Goal: Find specific page/section: Find specific page/section

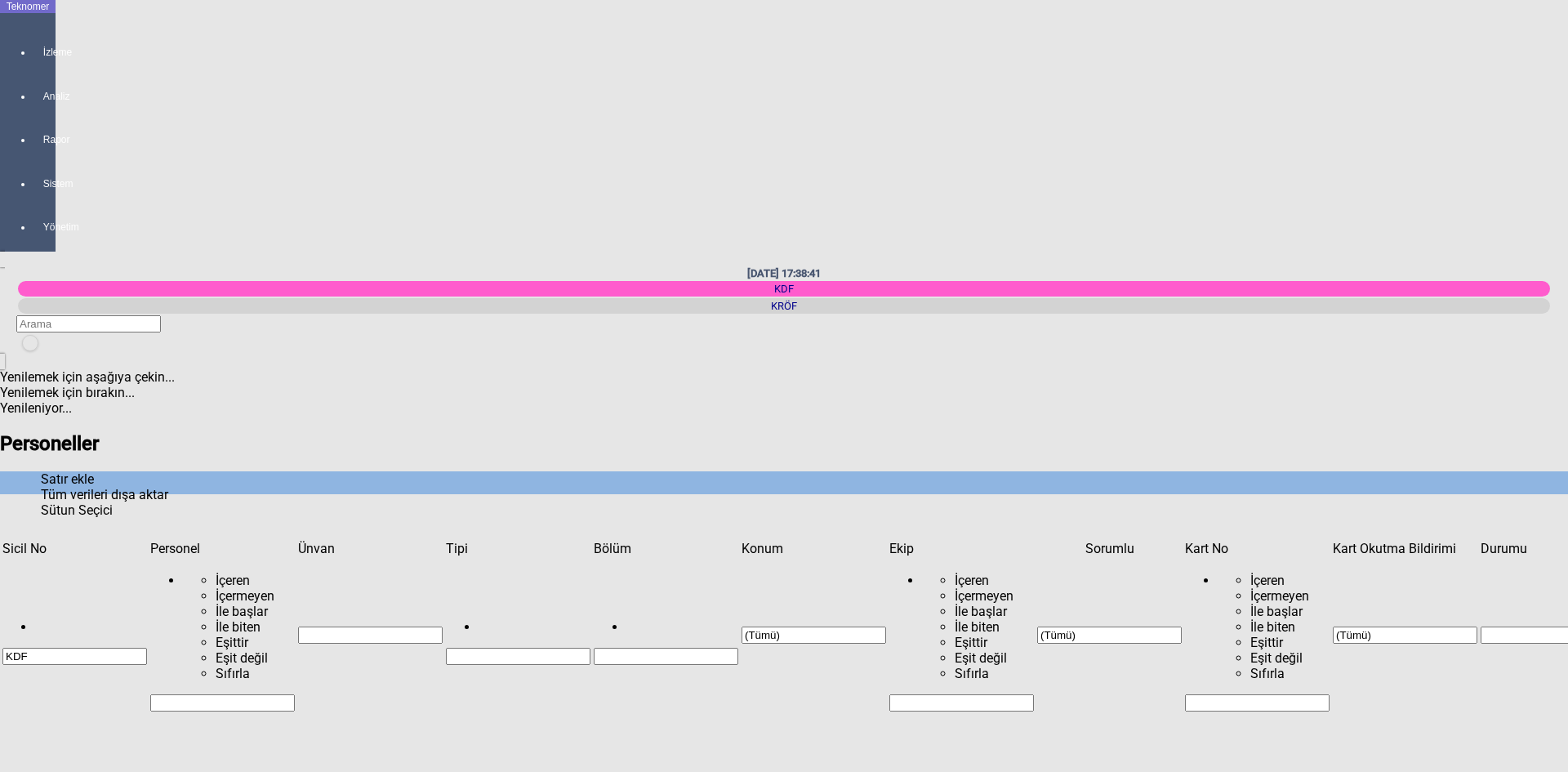
scroll to position [1062, 0]
click at [210, 695] on input "Filtre hücresi" at bounding box center [222, 703] width 145 height 17
type input "BATI"
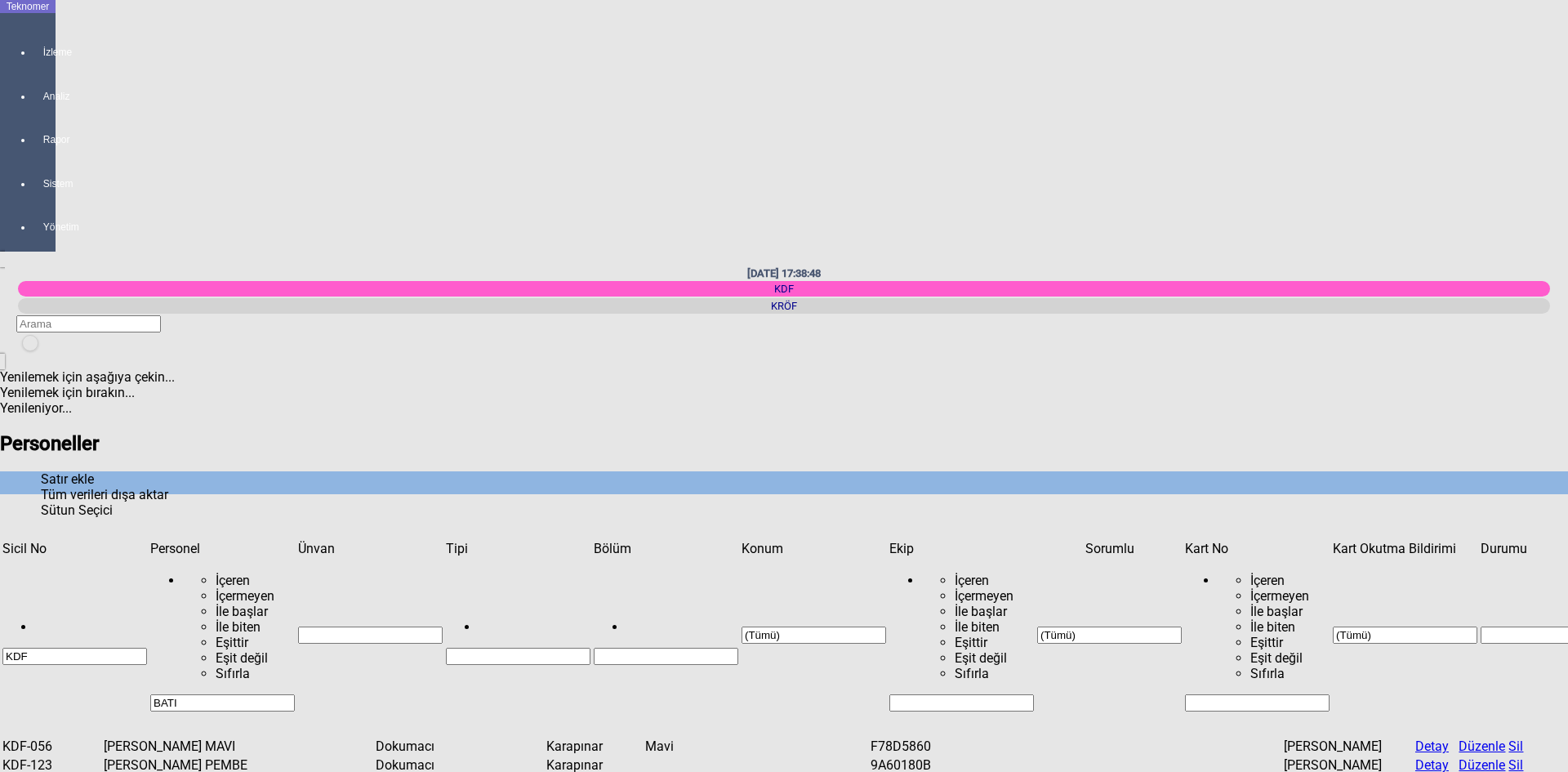
click at [231, 738] on td "[PERSON_NAME] MAVI" at bounding box center [191, 746] width 177 height 17
click at [219, 695] on input "BATI" at bounding box center [222, 703] width 145 height 17
type input "B"
type input "YAŞAR"
drag, startPoint x: 232, startPoint y: 100, endPoint x: 163, endPoint y: 93, distance: 69.4
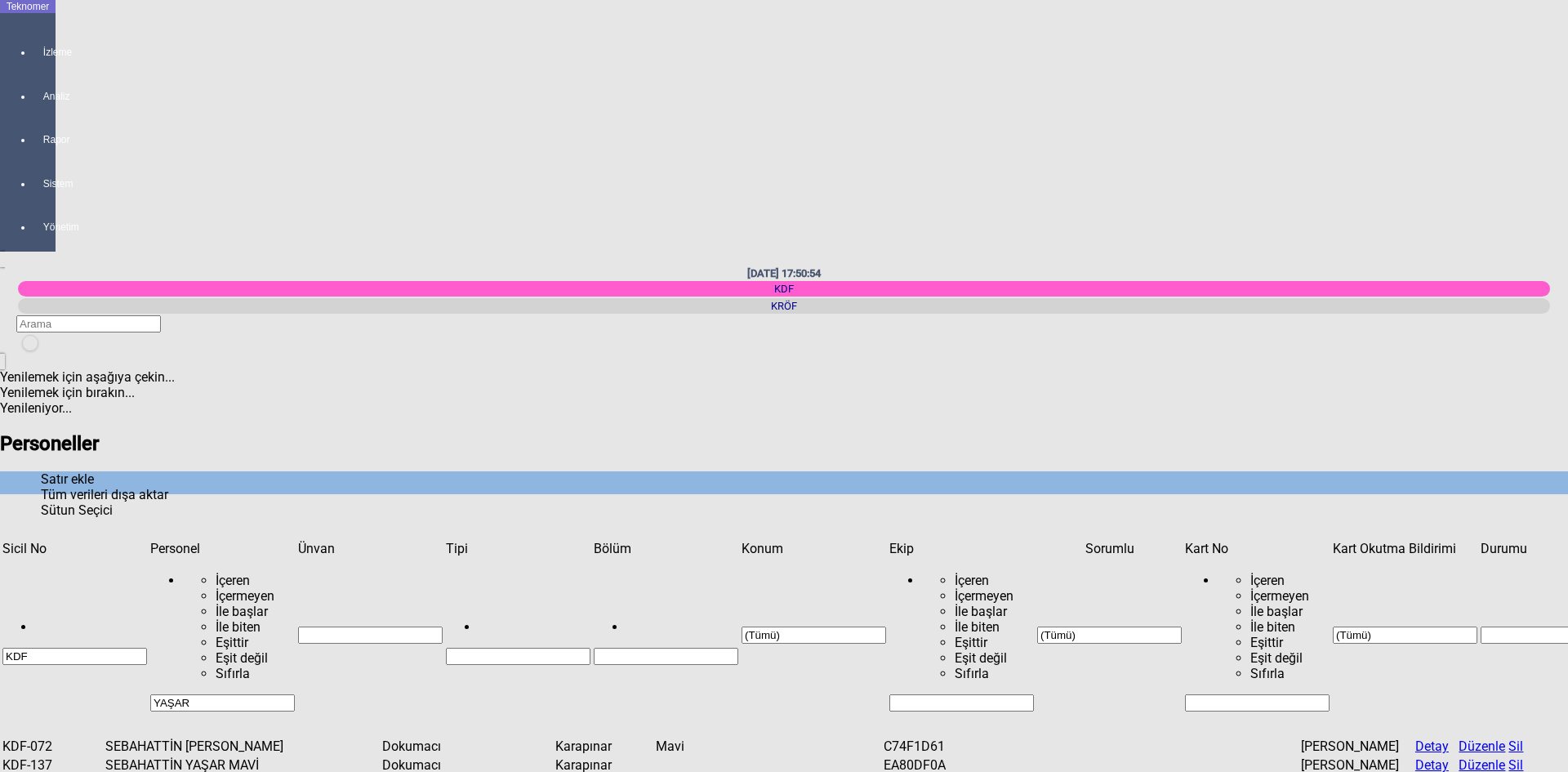
click at [163, 573] on div "İçeren İçermeyen İle başlar İle biten Eşittir Eşit değil Sıfırla YAŞAR" at bounding box center [222, 642] width 145 height 139
click at [219, 698] on input "YAŞAR" at bounding box center [222, 707] width 145 height 17
type input "EROL"
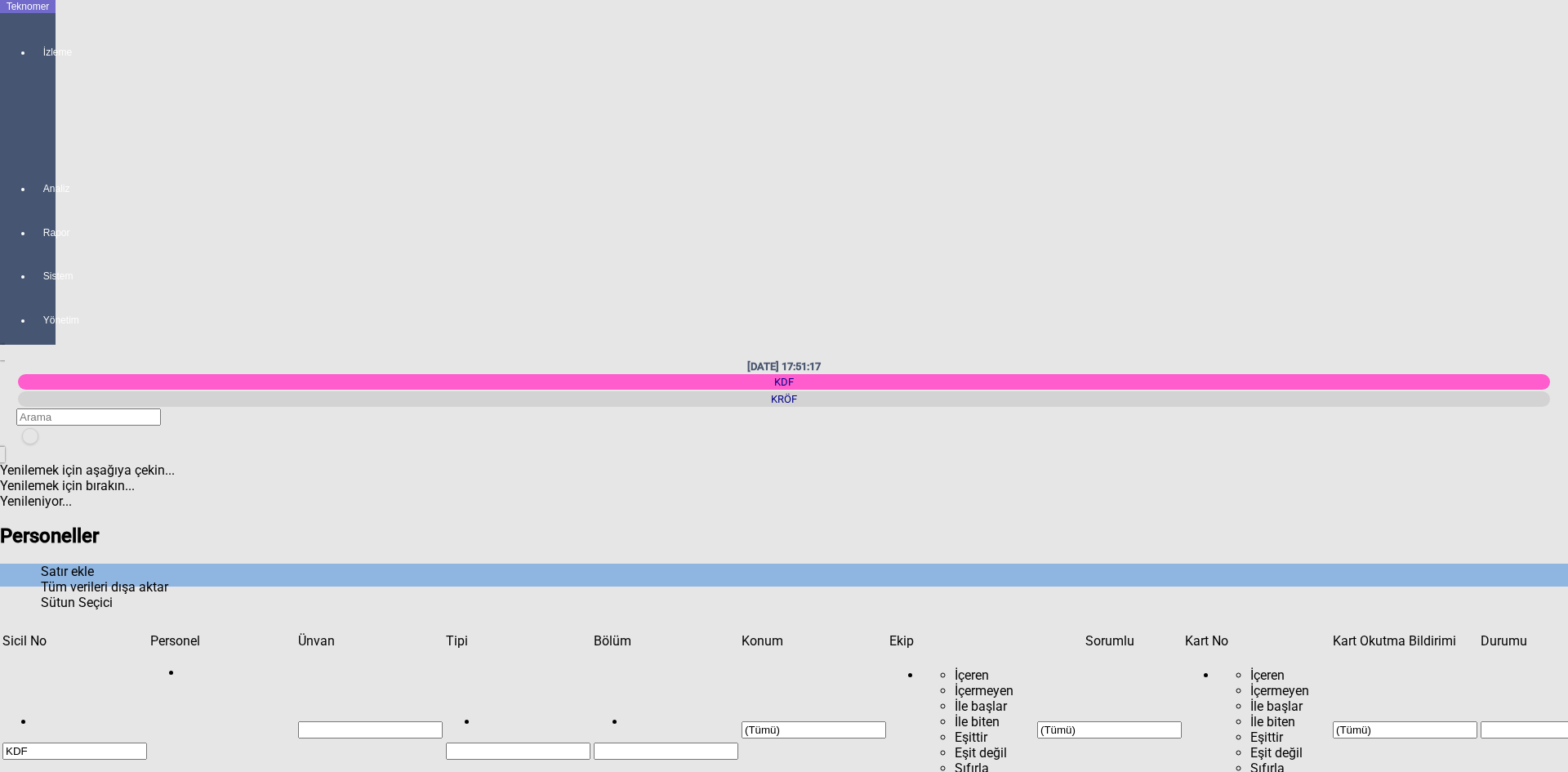
click at [28, 447] on icon "newfolder" at bounding box center [28, 447] width 0 height 0
type input "EMELŞ"
type input "EMEL"
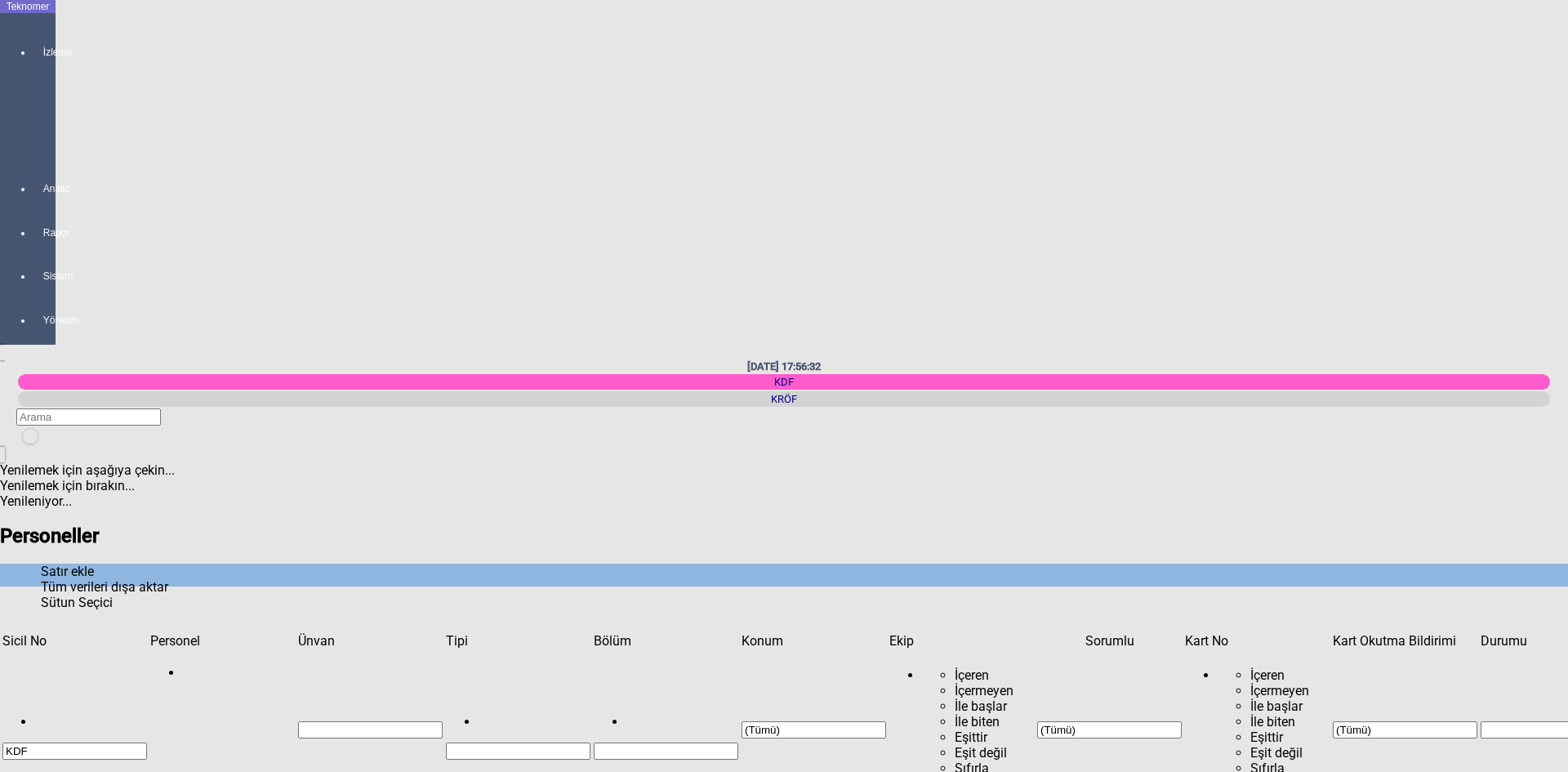
drag, startPoint x: 954, startPoint y: 119, endPoint x: 904, endPoint y: 118, distance: 50.0
copy td "2A74E10B"
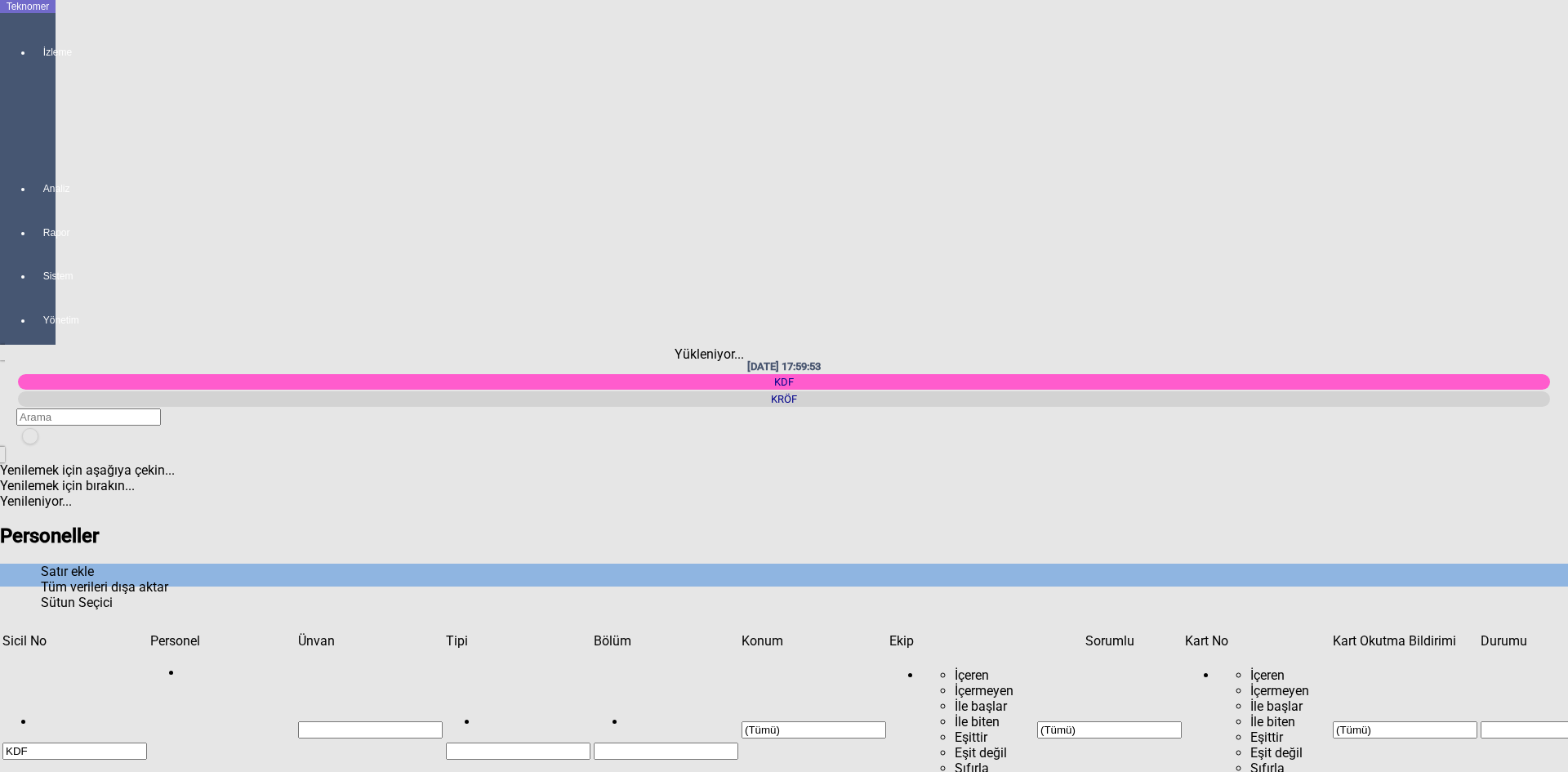
type input "EARR"
type input "EARRA"
type input "E"
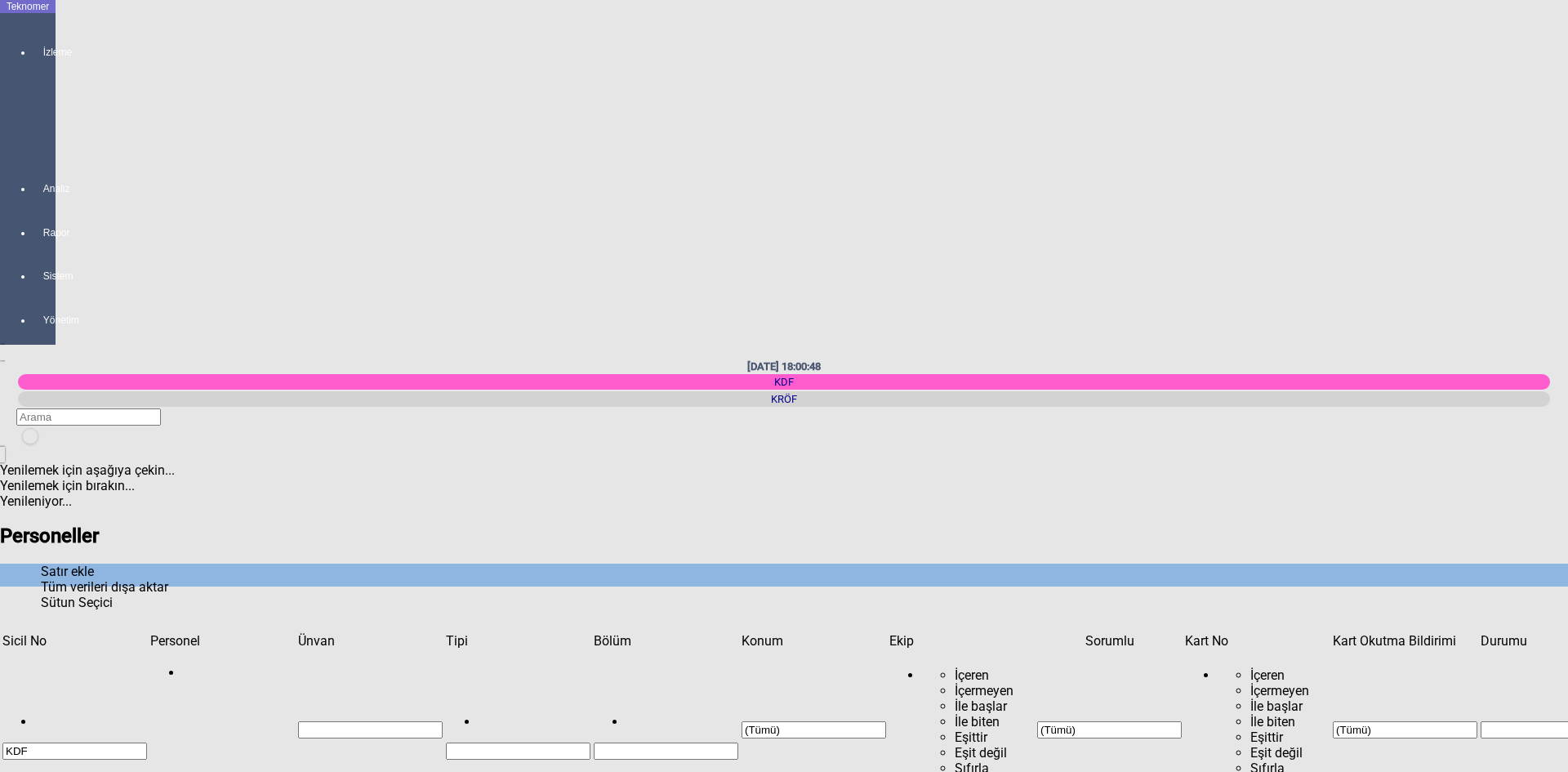
type input "ARRA"
drag, startPoint x: 974, startPoint y: 118, endPoint x: 928, endPoint y: 118, distance: 46.0
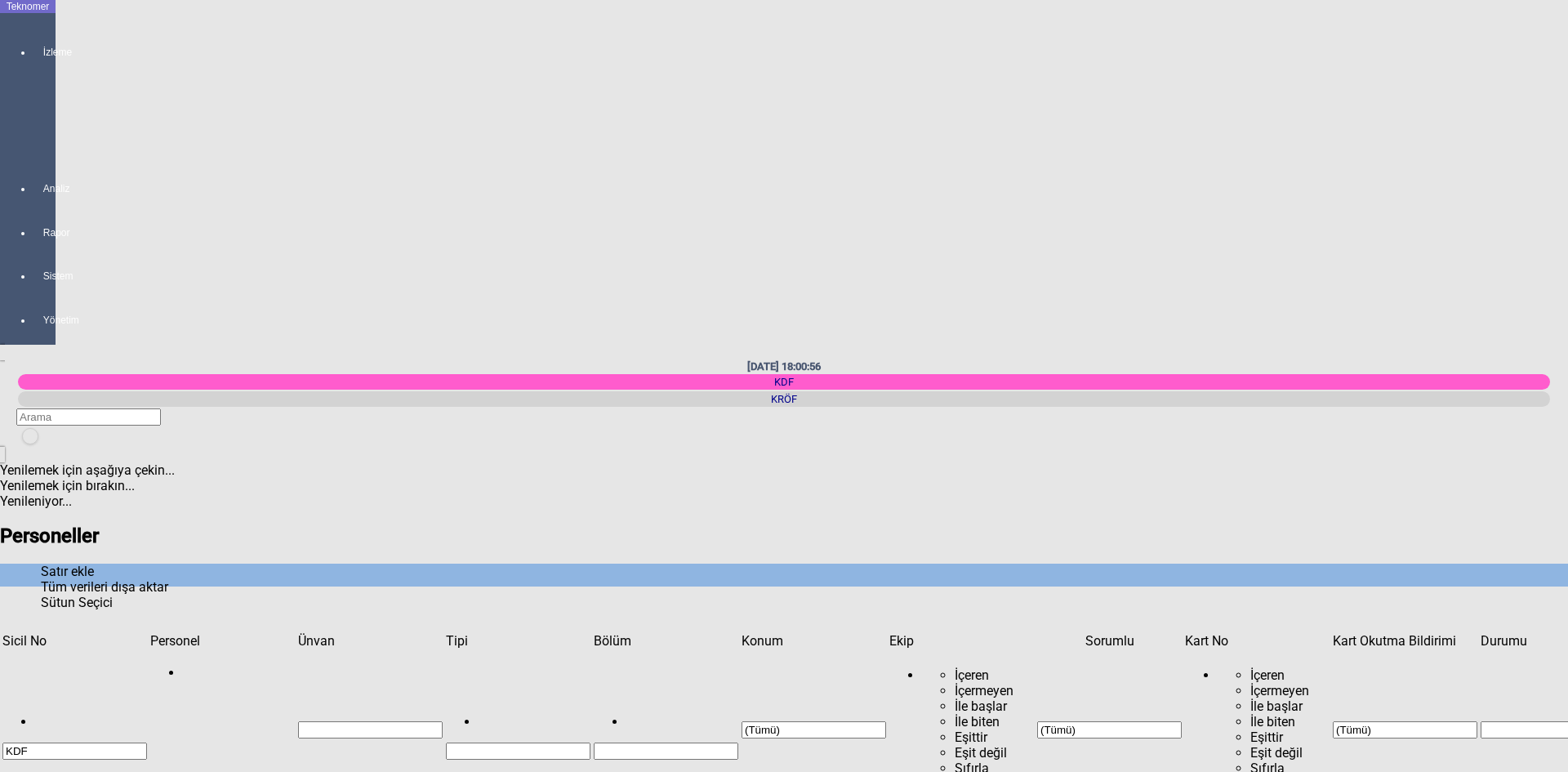
copy td "F929BE98"
type input "YÜKSEŞ"
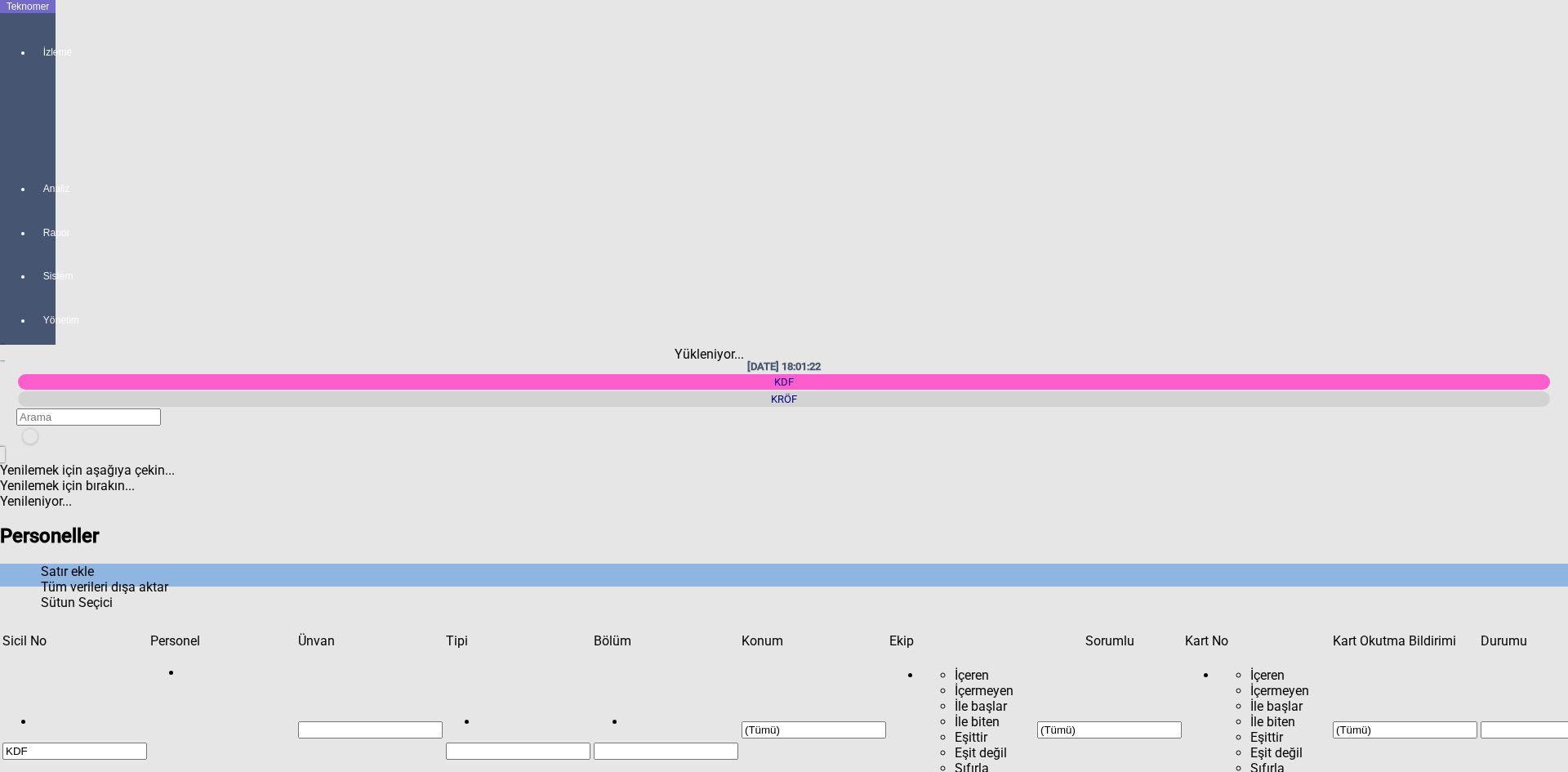
type input "YÜKSE"
drag, startPoint x: 952, startPoint y: 123, endPoint x: 900, endPoint y: 117, distance: 52.3
copy td "19C637BB"
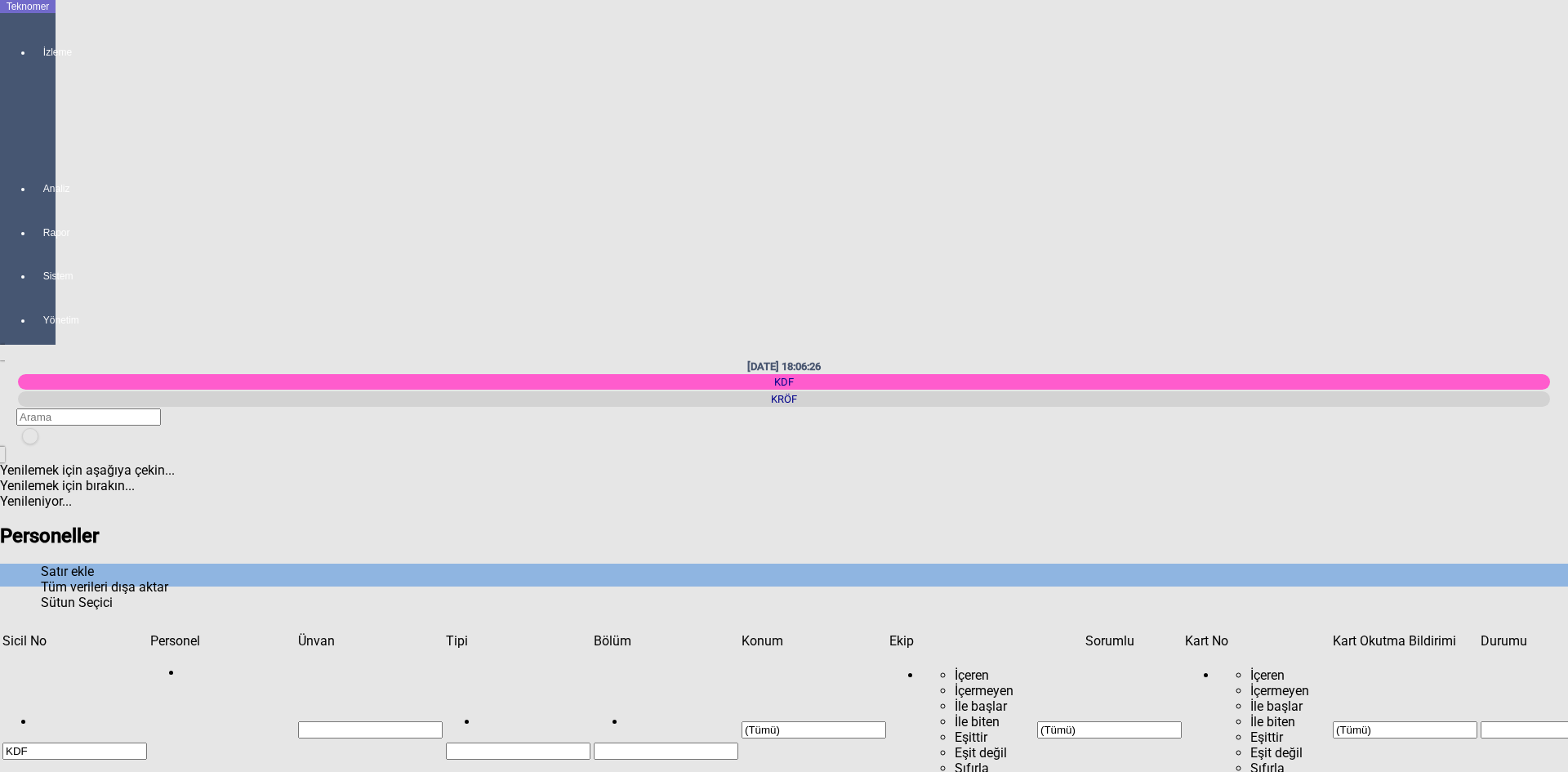
type input "AMİR"
drag, startPoint x: 966, startPoint y: 119, endPoint x: 921, endPoint y: 118, distance: 45.0
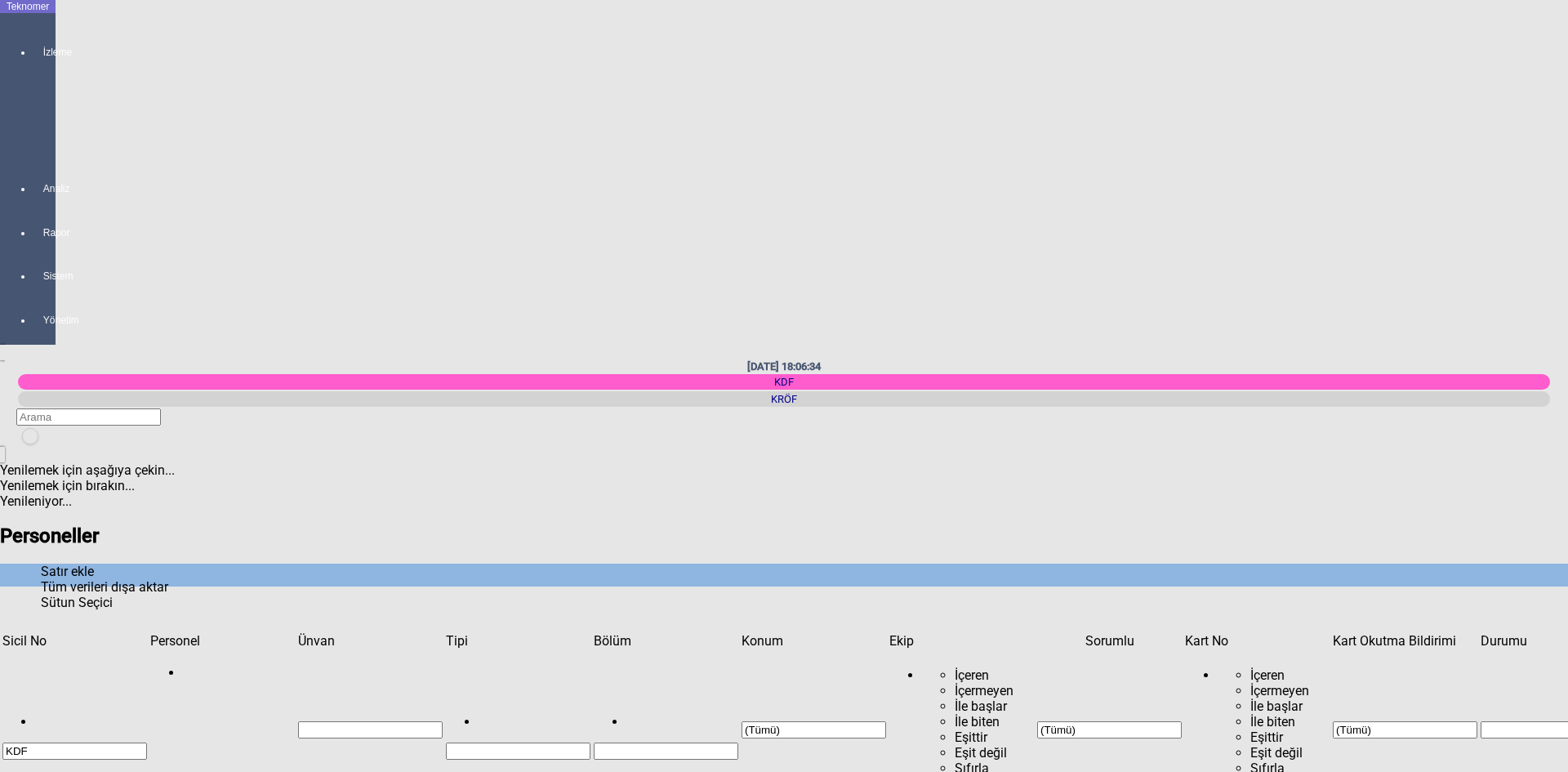
copy td "F7502960"
drag, startPoint x: 219, startPoint y: 118, endPoint x: 159, endPoint y: 120, distance: 60.0
copy td "AMİR MUNLA"
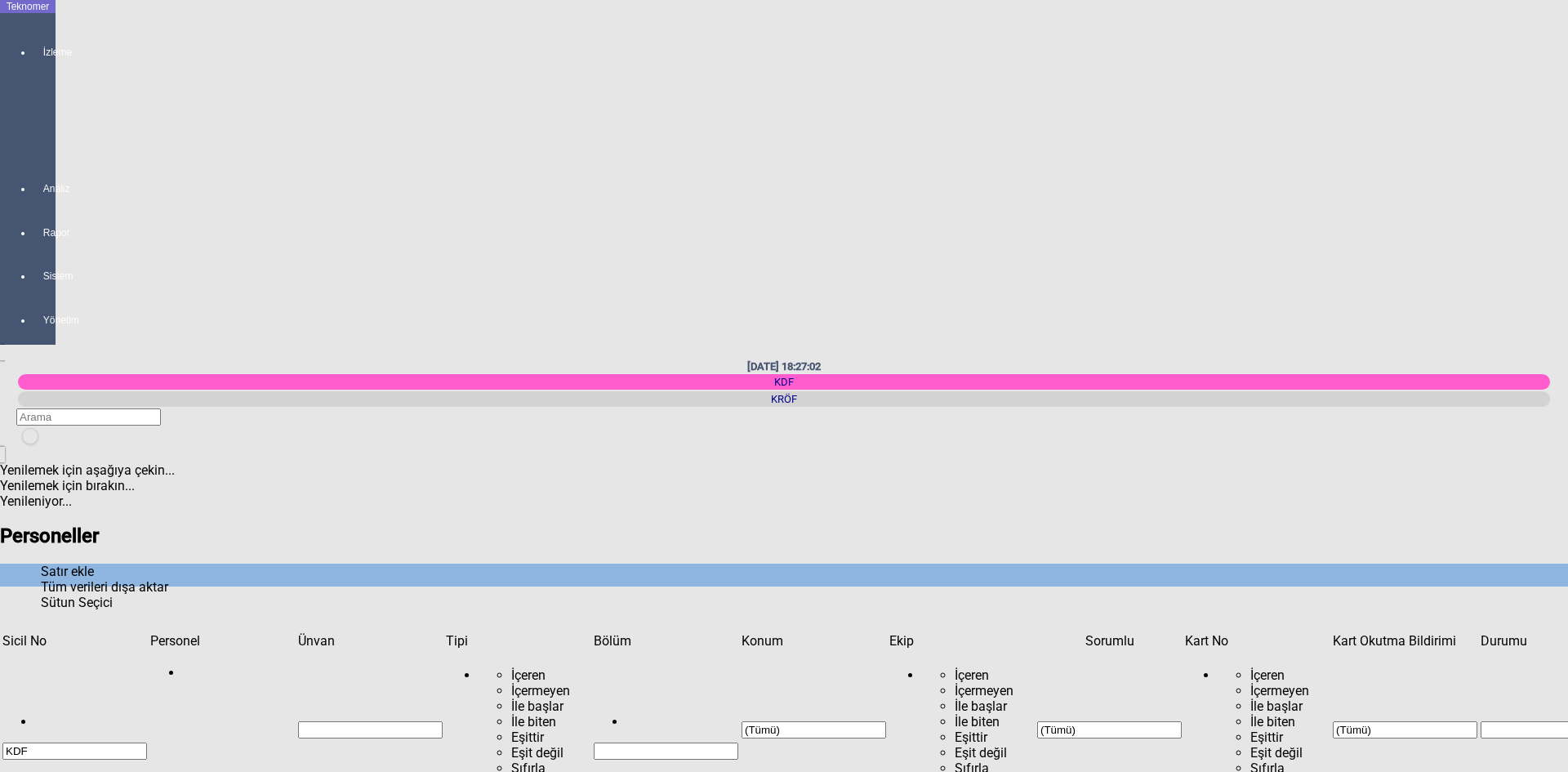
type input "[PERSON_NAME]"
drag, startPoint x: 231, startPoint y: 121, endPoint x: 159, endPoint y: 124, distance: 72.1
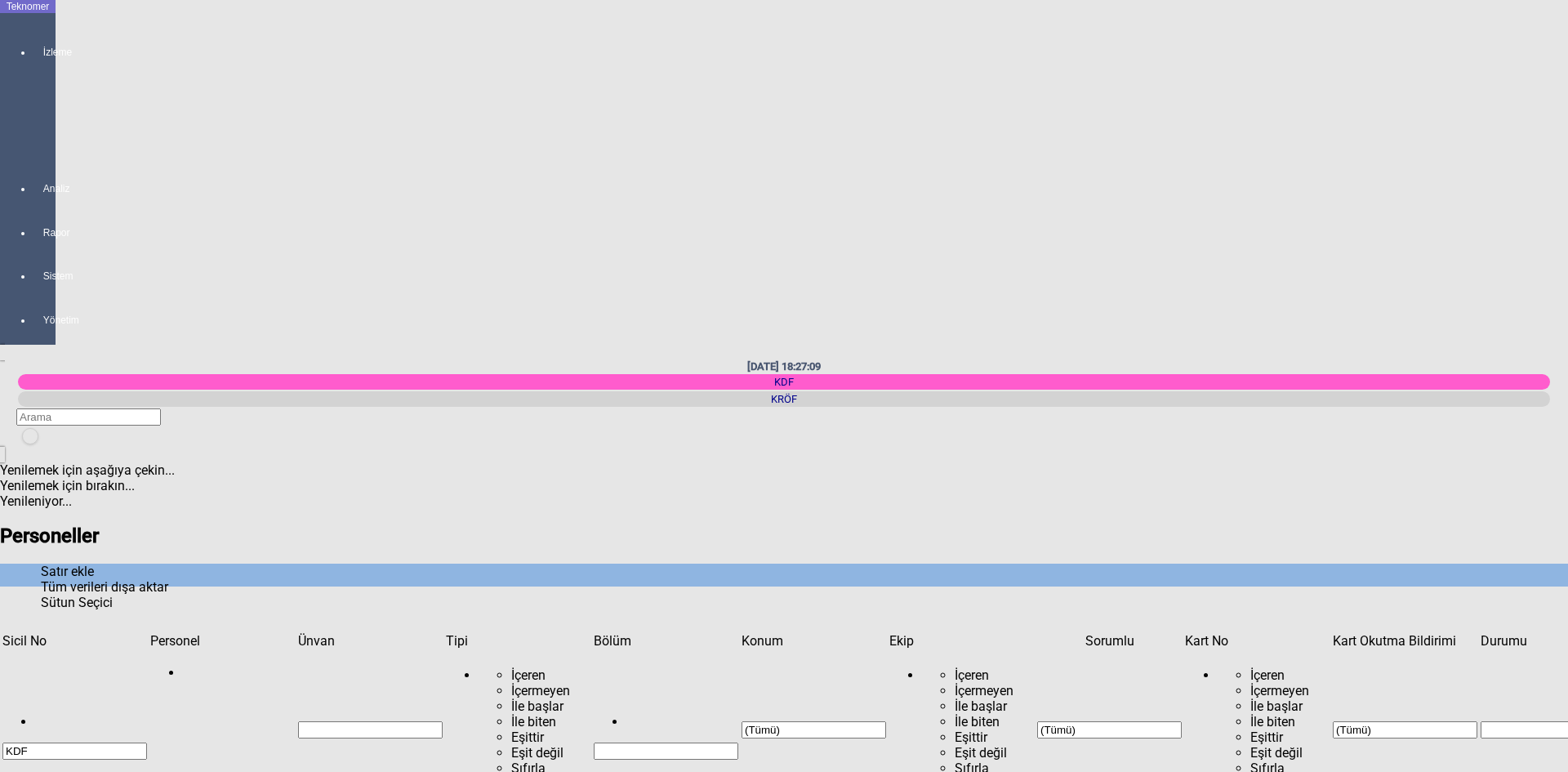
copy td "[PERSON_NAME]"
drag, startPoint x: 966, startPoint y: 118, endPoint x: 905, endPoint y: 115, distance: 61.1
copy td "FB480DBB"
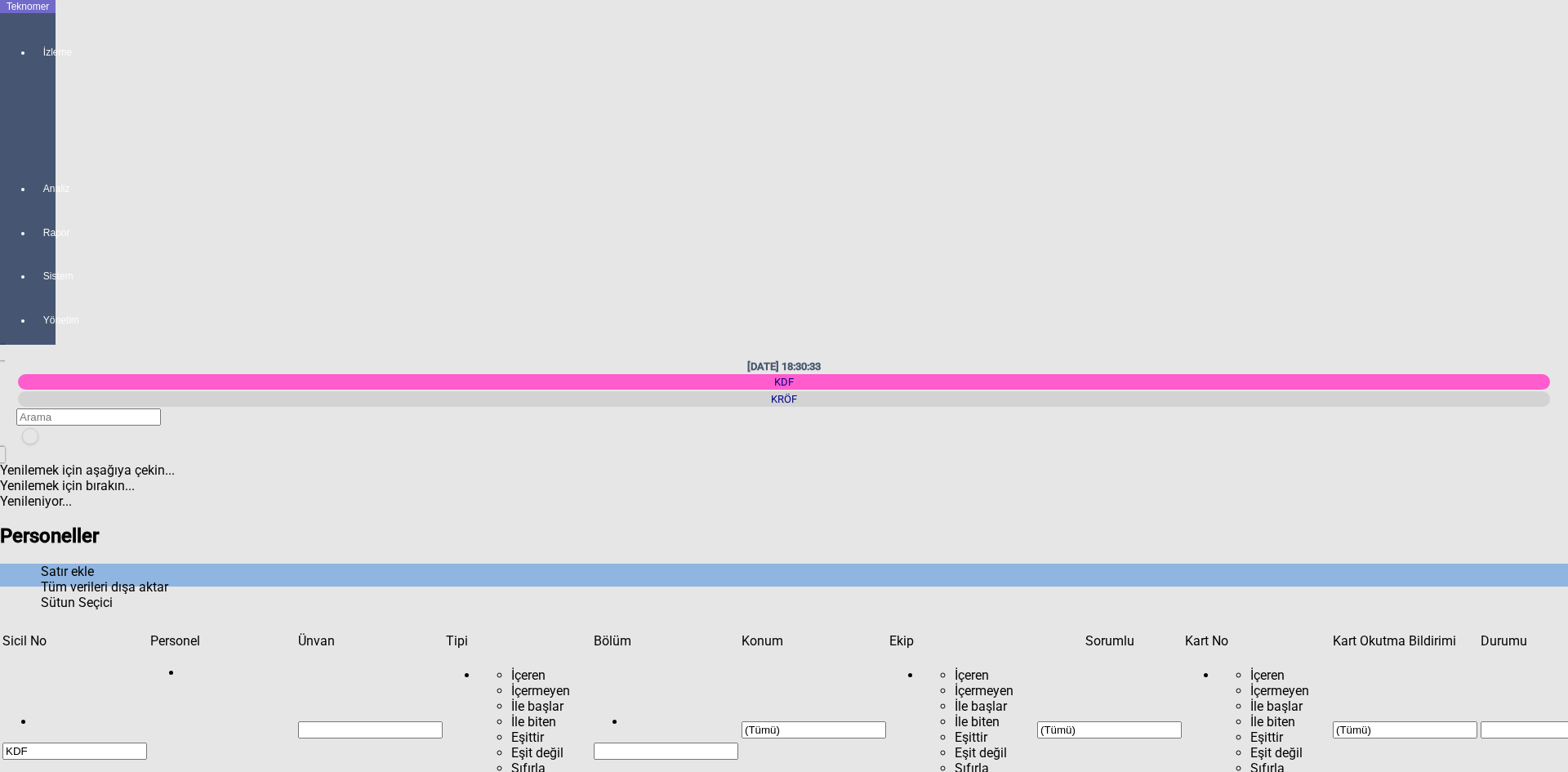
copy td "FB480DBB"
drag, startPoint x: 232, startPoint y: 116, endPoint x: 160, endPoint y: 118, distance: 72.0
copy td "[PERSON_NAME]"
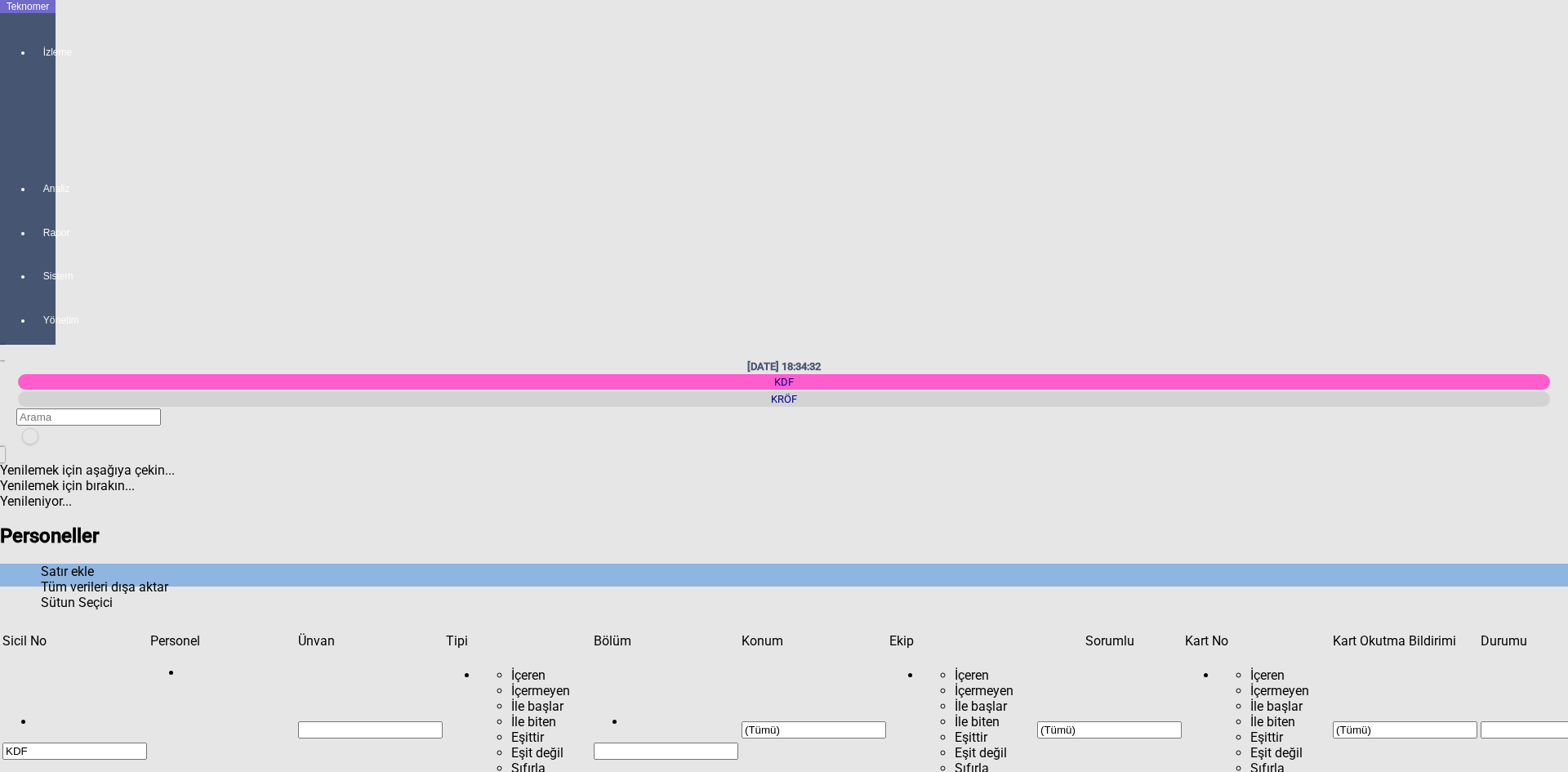
type input "HAN"
type input "HANİ"
type input "H"
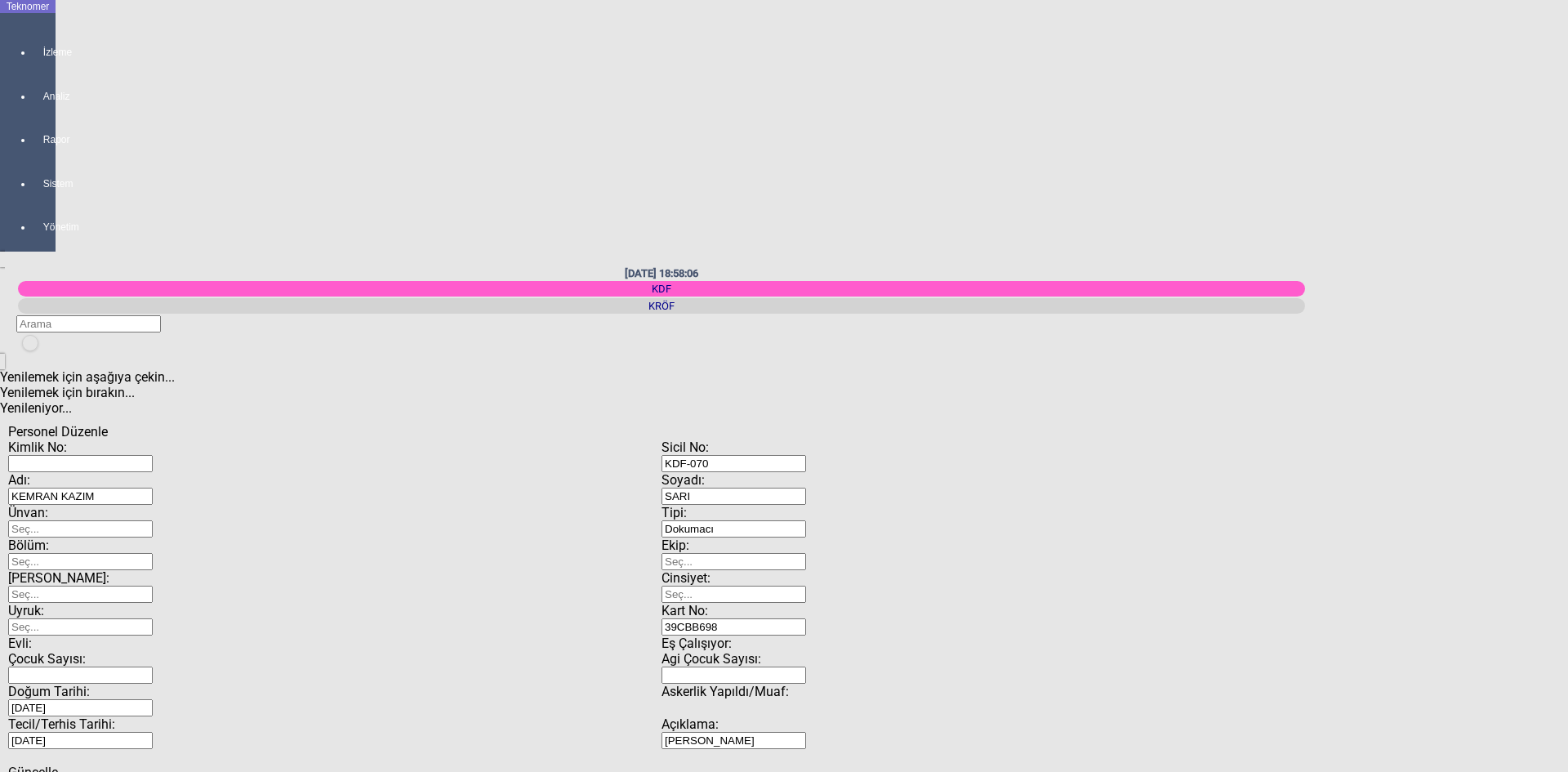
scroll to position [408, 0]
click at [843, 399] on div "Hayır" at bounding box center [1469, 391] width 1568 height 15
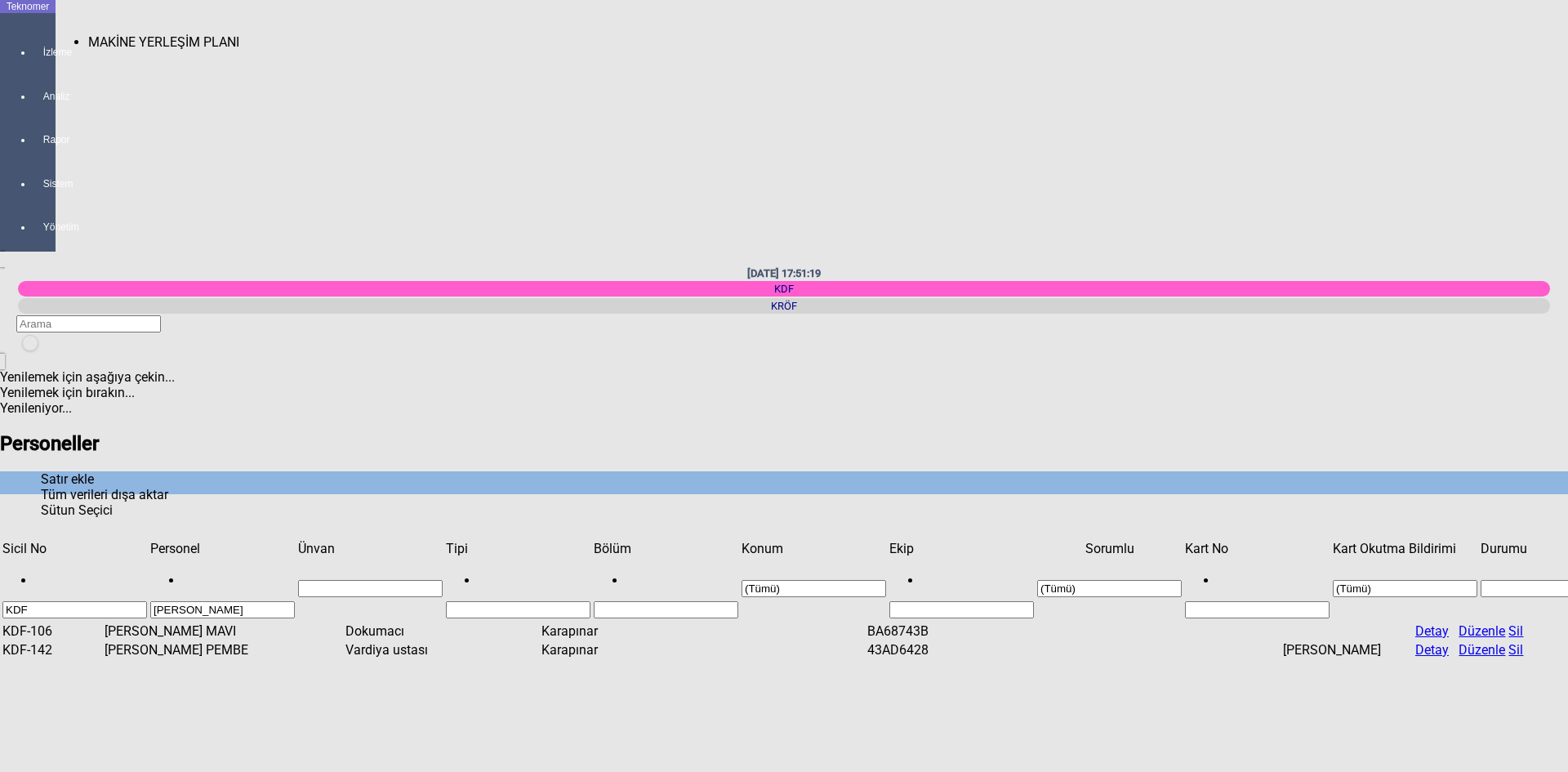
click at [33, 67] on div at bounding box center [44, 67] width 23 height 0
click at [90, 34] on span "MAKİNE YERLEŞİM PLANI" at bounding box center [164, 42] width 151 height 15
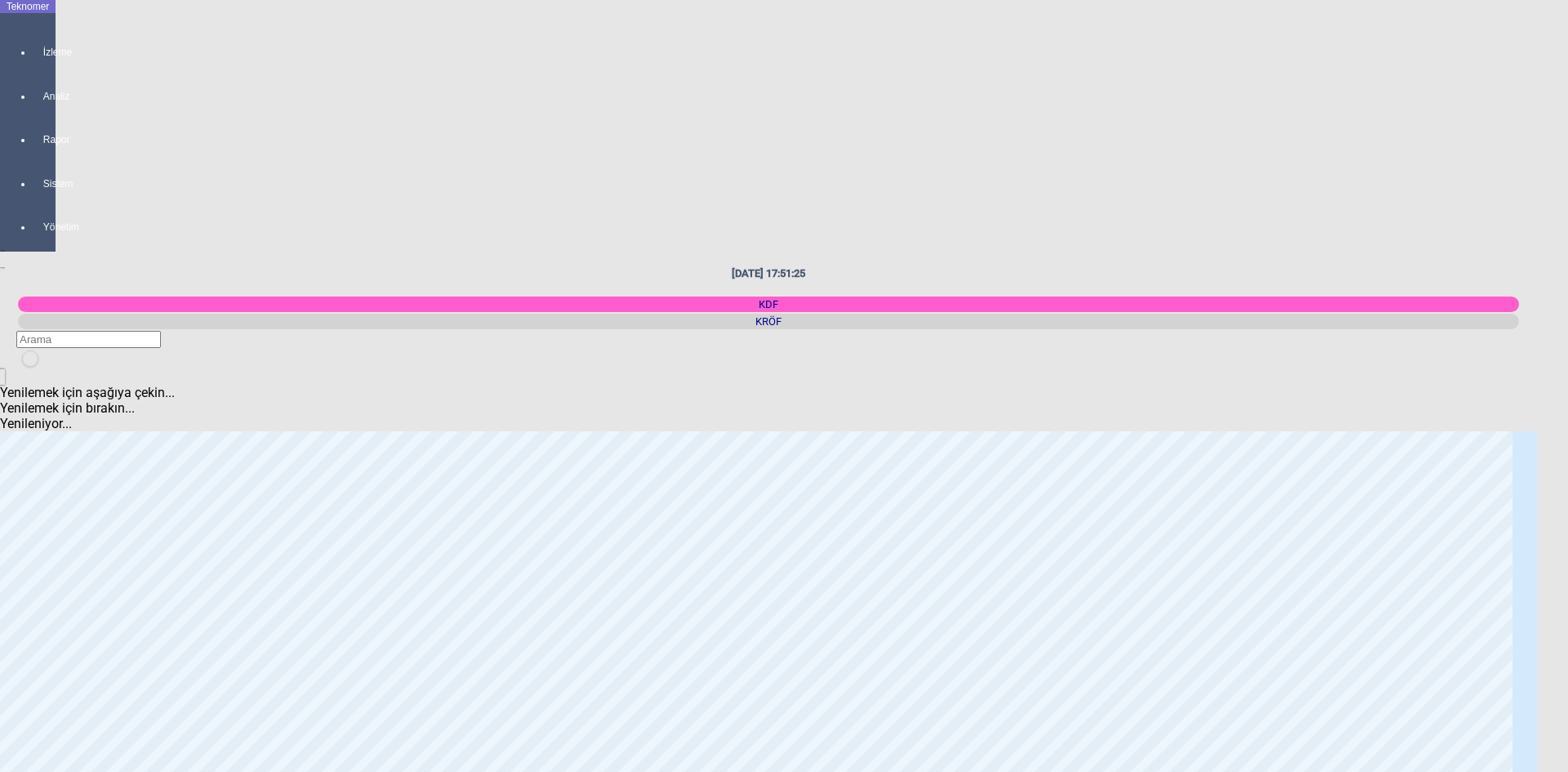
scroll to position [1226, 0]
